Goal: Transaction & Acquisition: Purchase product/service

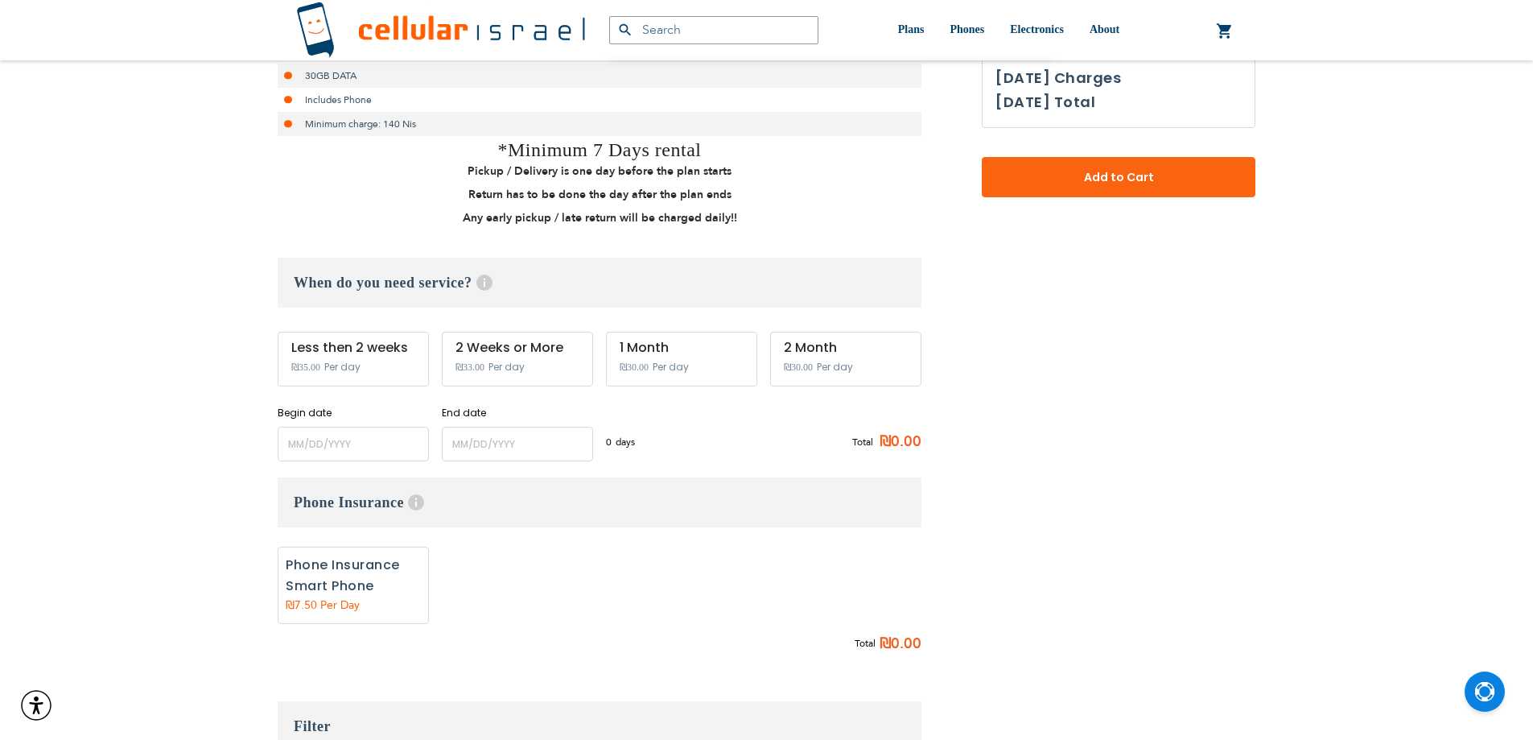
scroll to position [563, 0]
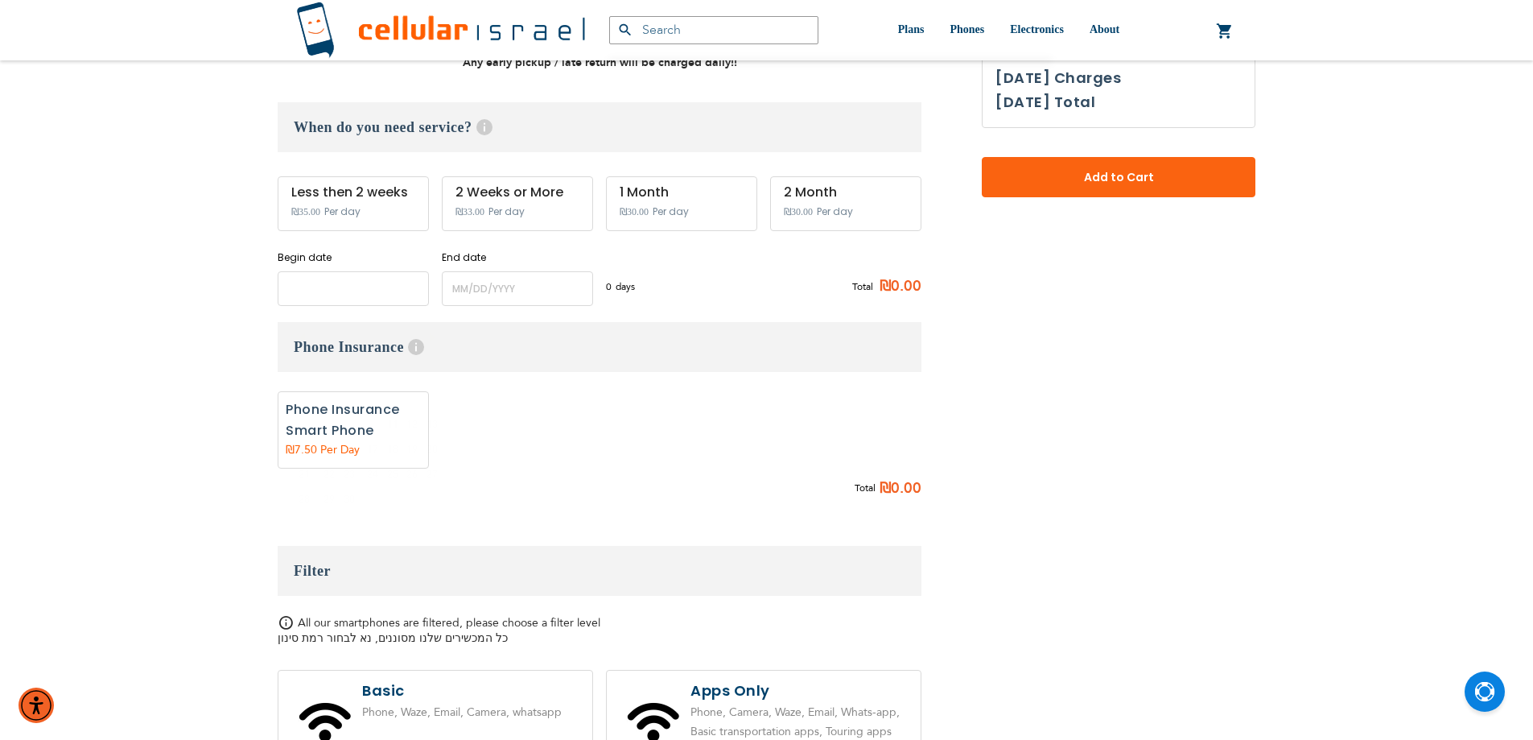
click at [349, 299] on input "name" at bounding box center [353, 288] width 151 height 35
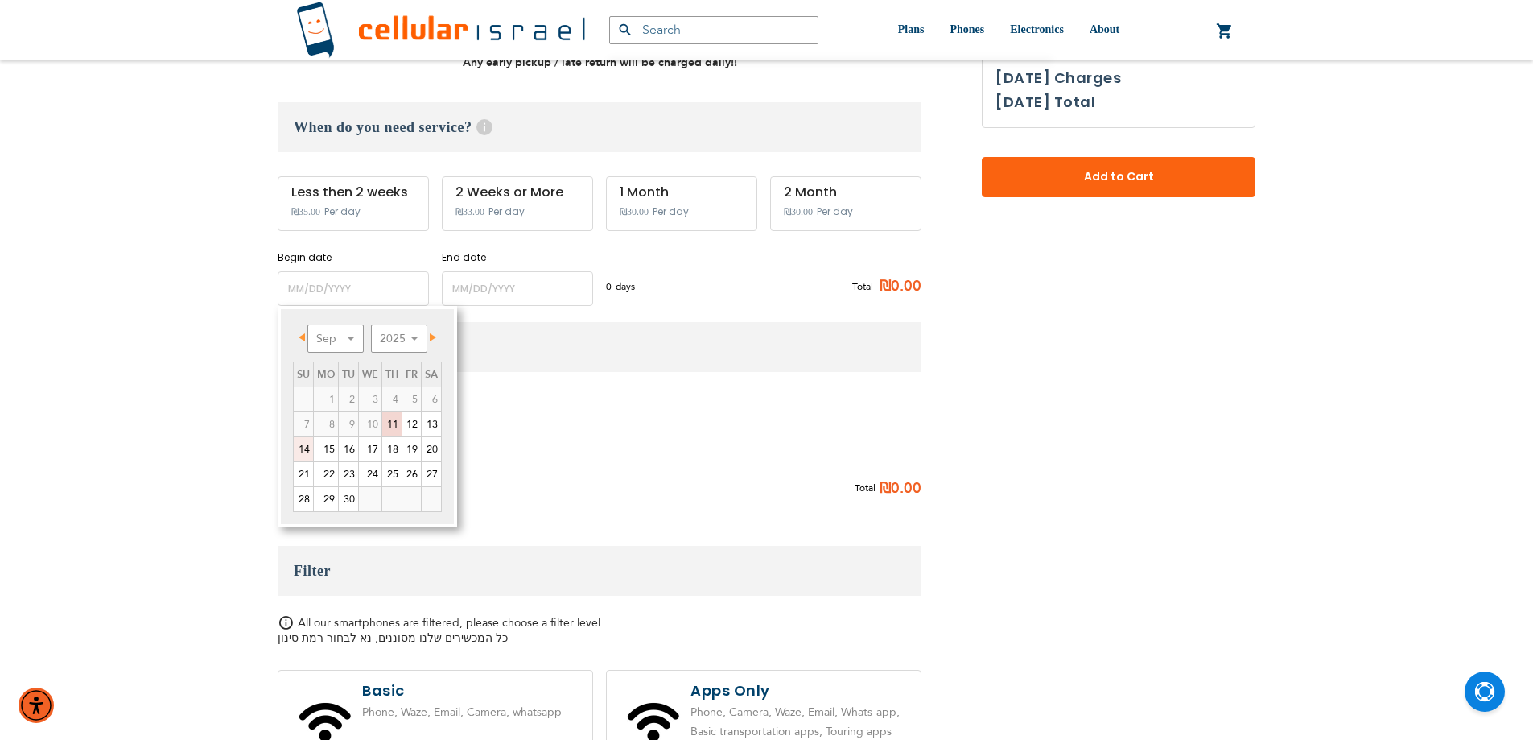
click at [309, 446] on link "14" at bounding box center [303, 449] width 19 height 24
type input "[DATE]"
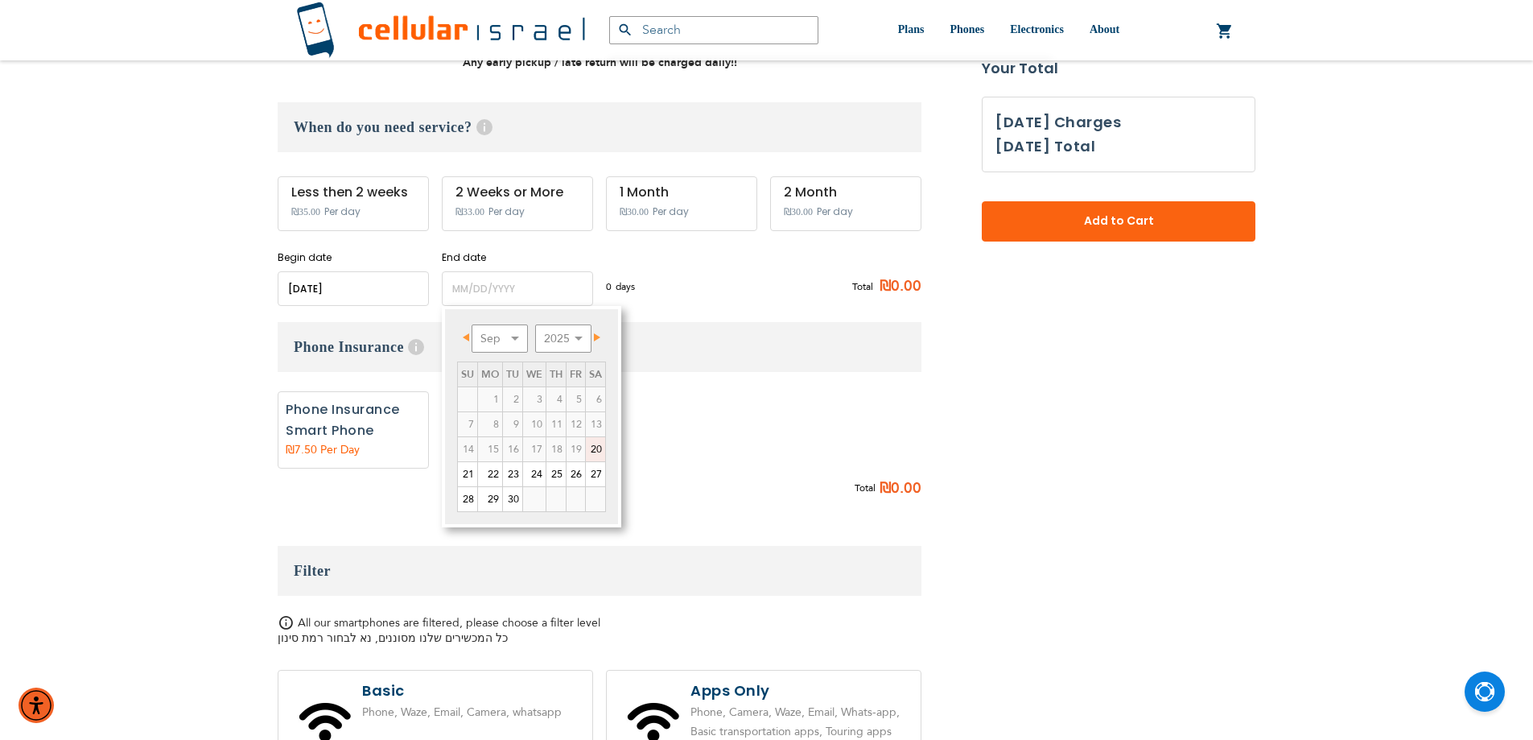
click at [592, 446] on link "20" at bounding box center [595, 449] width 19 height 24
type input "[DATE]"
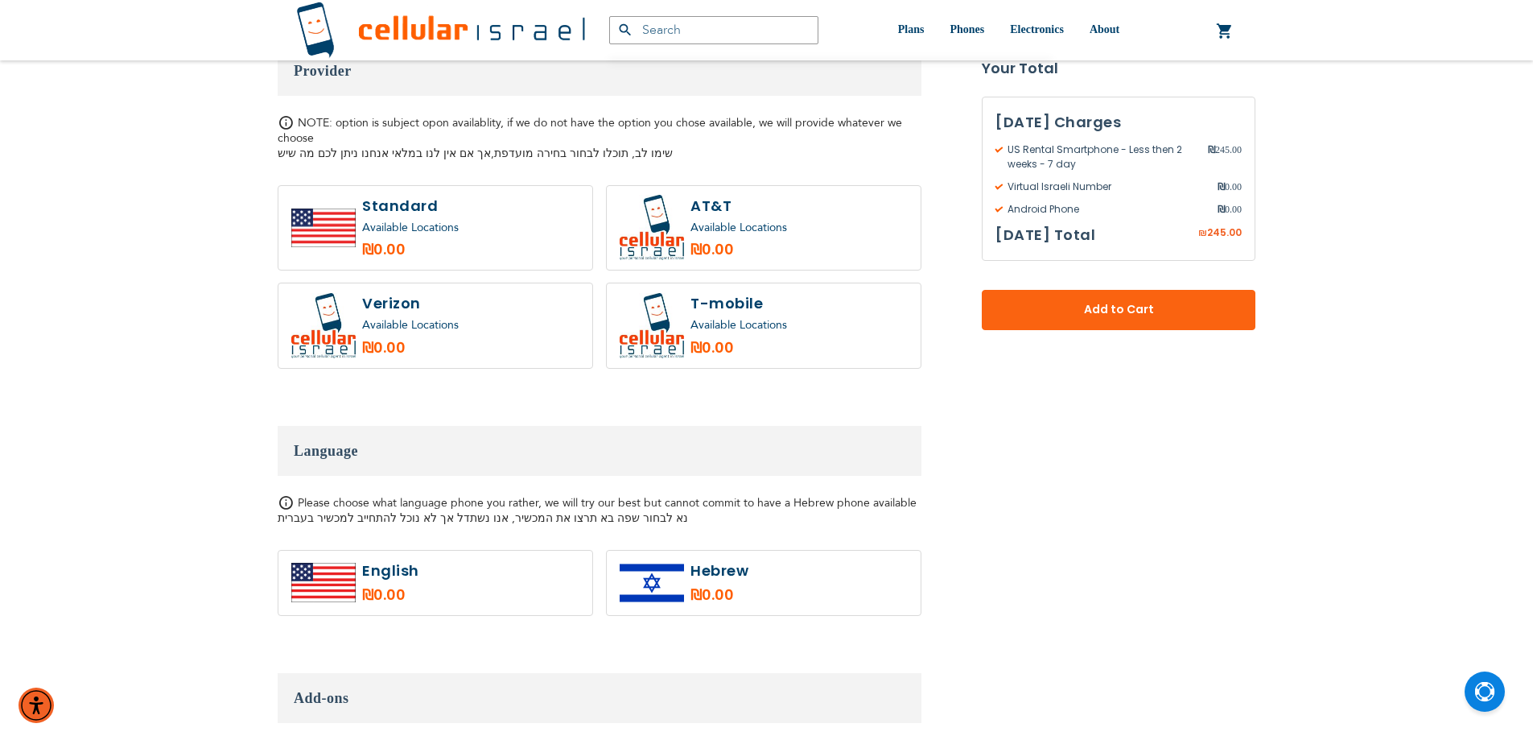
scroll to position [1931, 0]
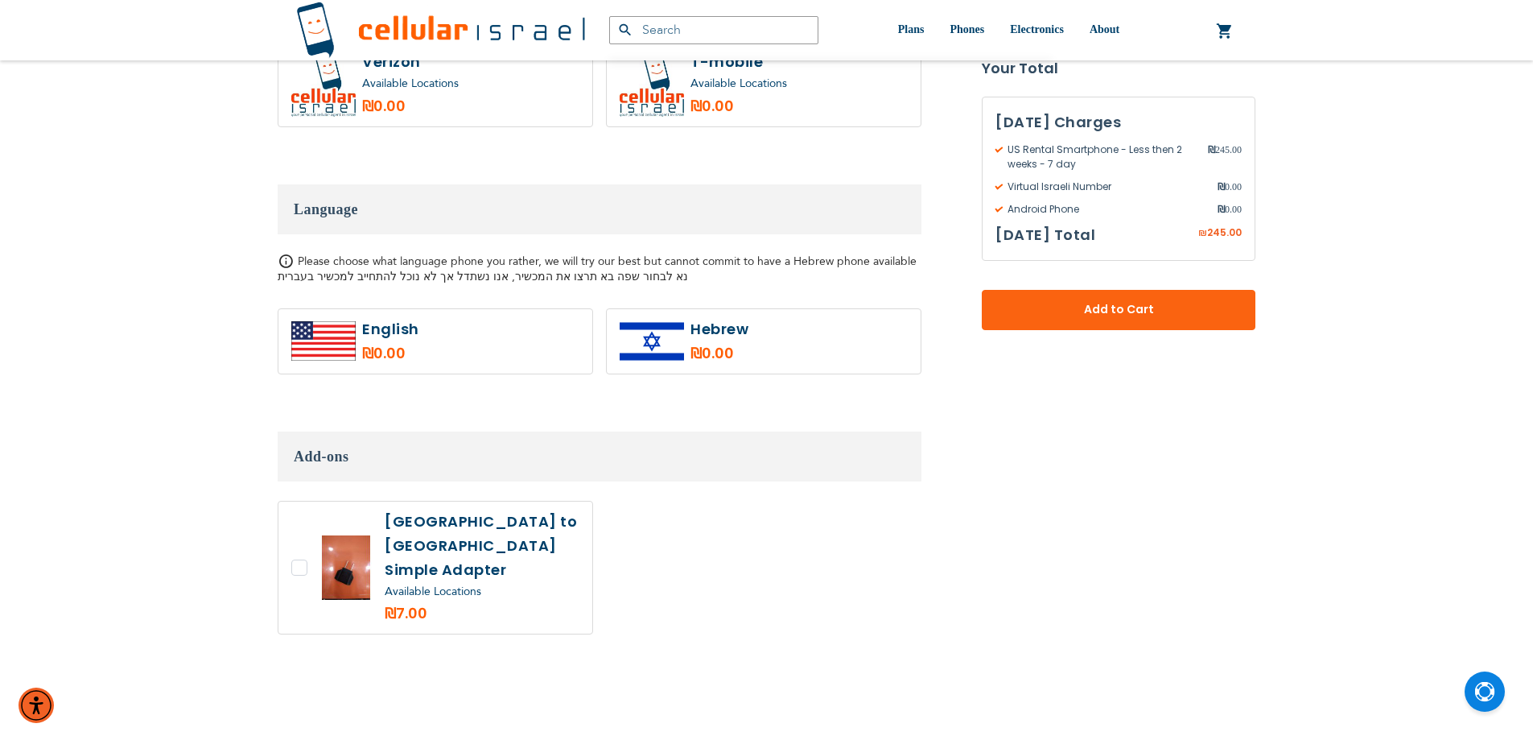
click at [885, 330] on label at bounding box center [764, 341] width 314 height 64
radio input "true"
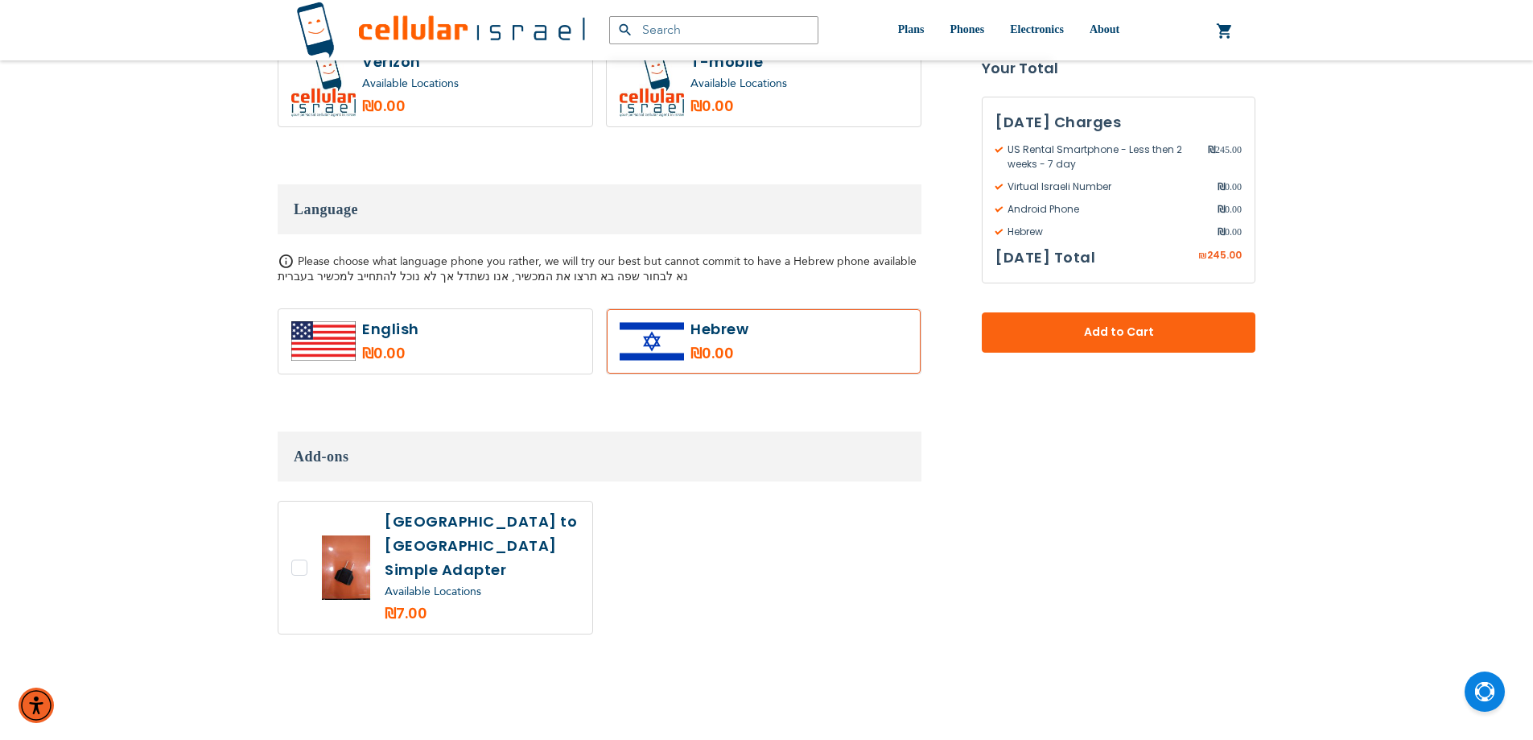
click at [1094, 309] on div "[DATE] Charges US Rental Smartphone - Less then 2 weeks - 7 day ₪ 245.00 Virtua…" at bounding box center [1119, 225] width 274 height 256
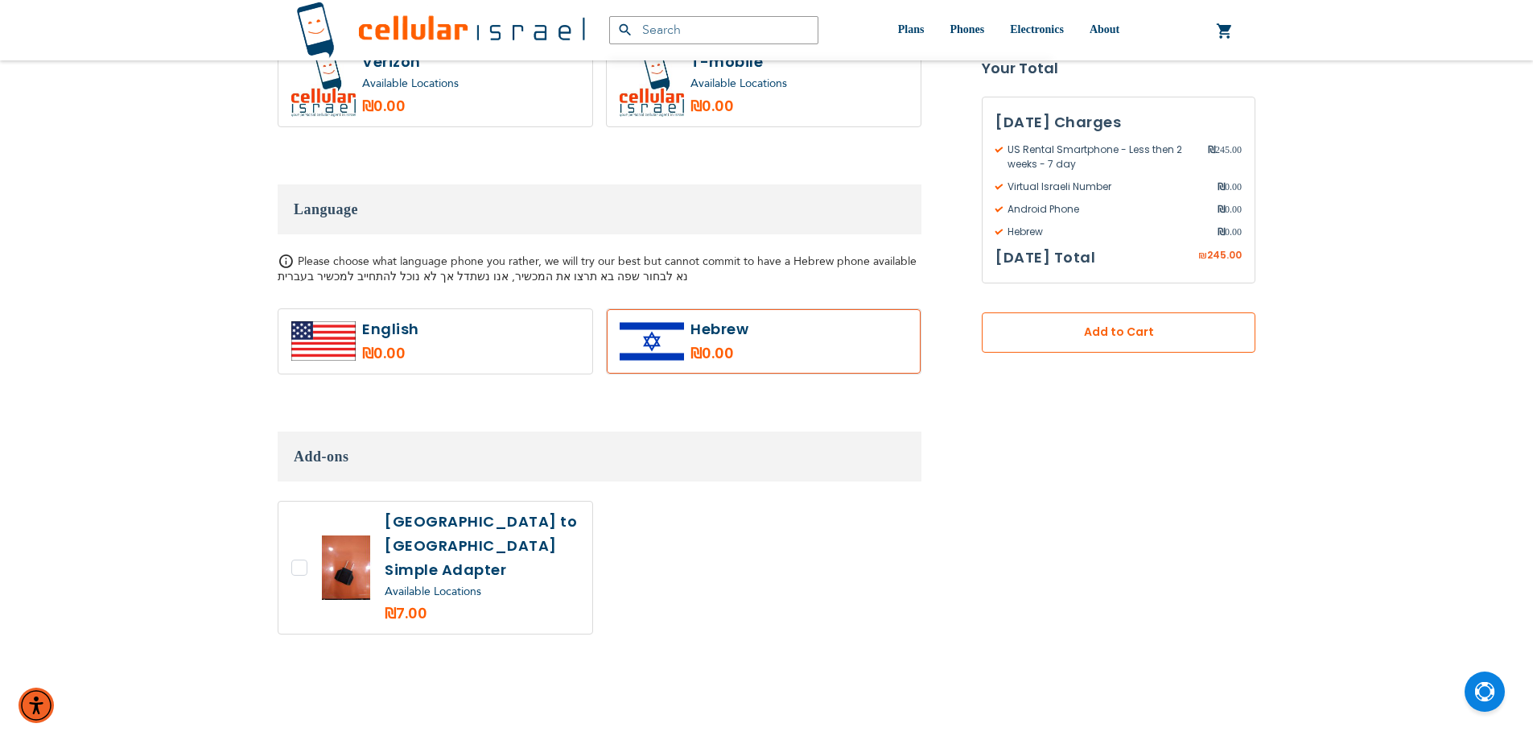
click at [1078, 328] on span "Add to Cart" at bounding box center [1118, 332] width 167 height 17
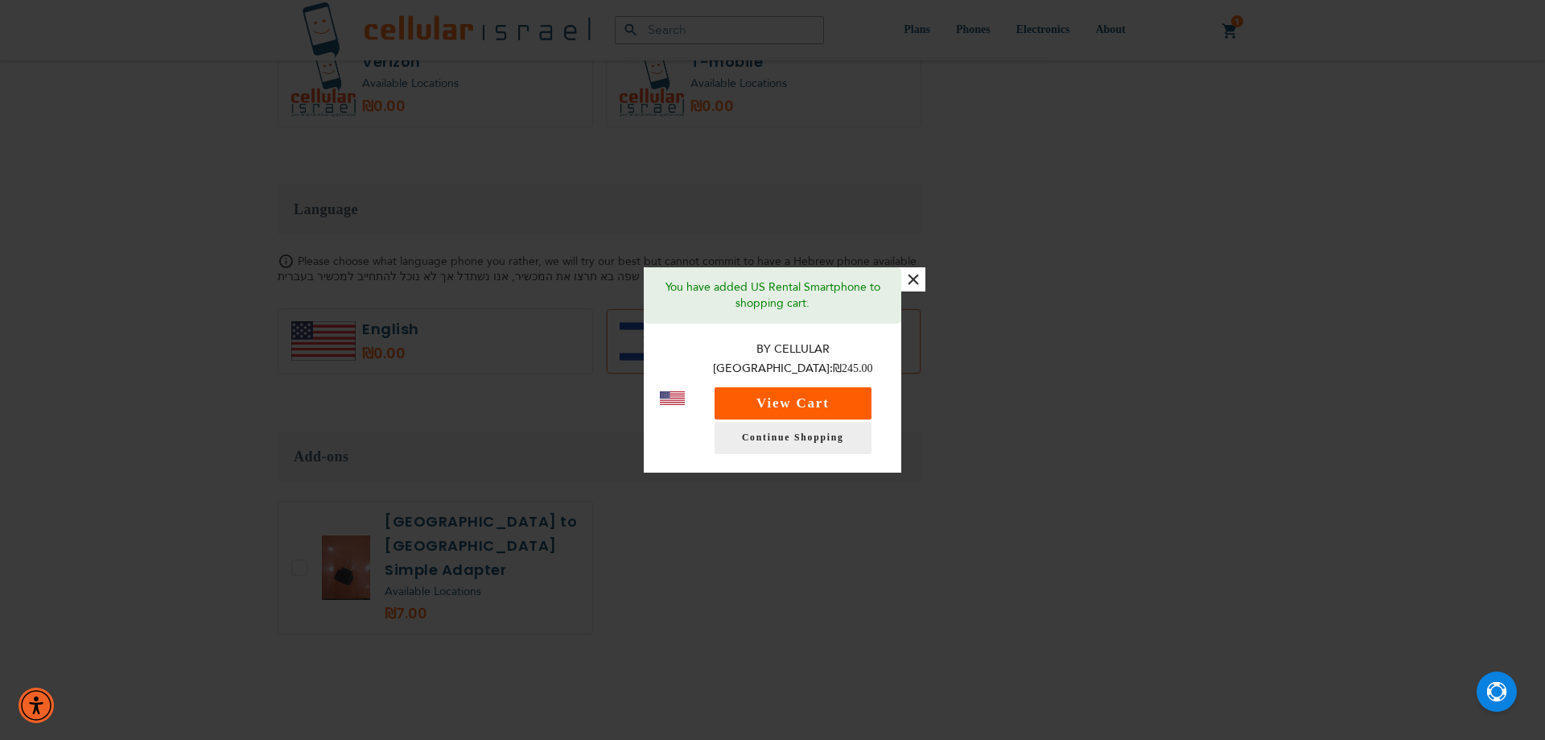
click at [839, 387] on button "View Cart" at bounding box center [793, 403] width 157 height 32
